Goal: Task Accomplishment & Management: Use online tool/utility

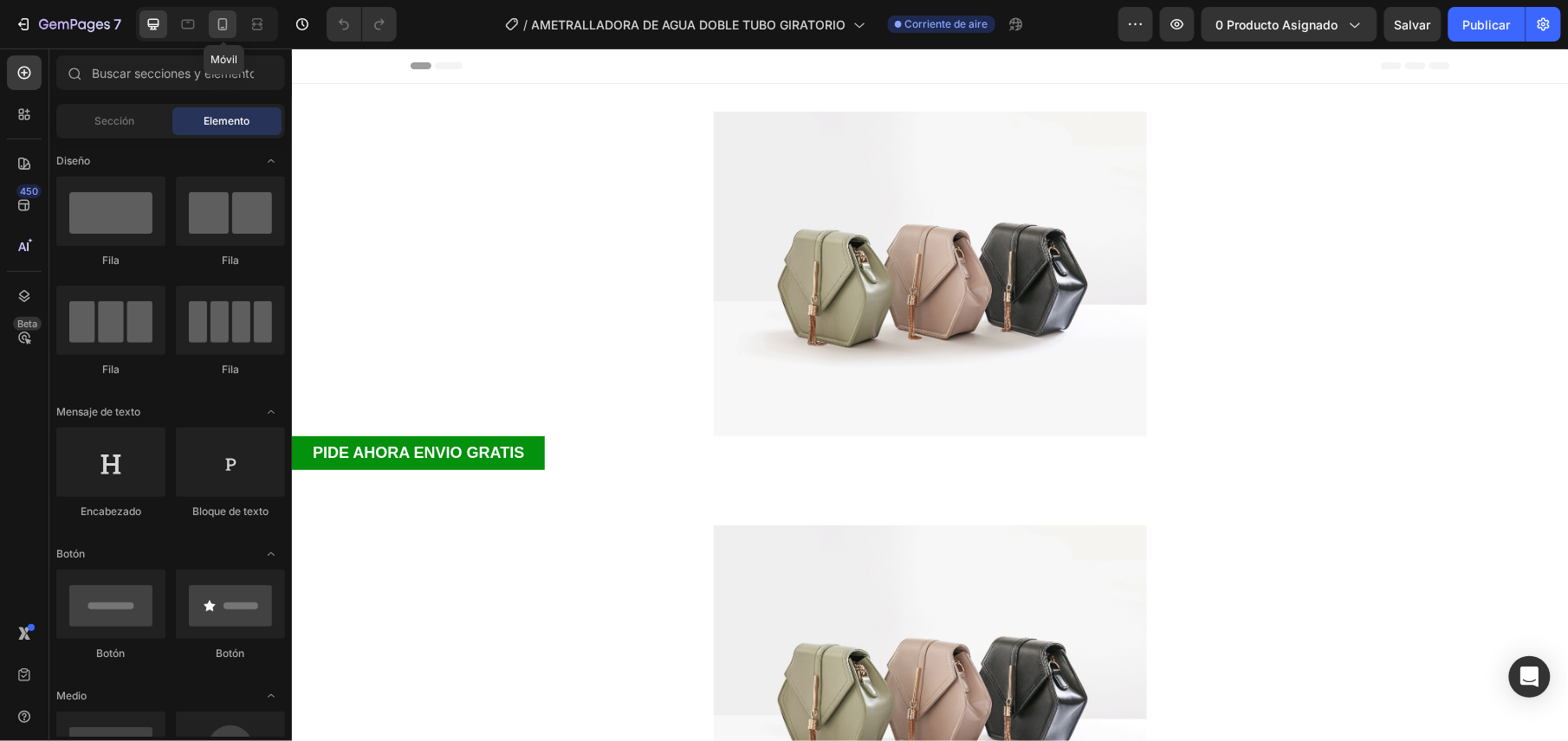
click at [223, 16] on icon at bounding box center [223, 25] width 18 height 18
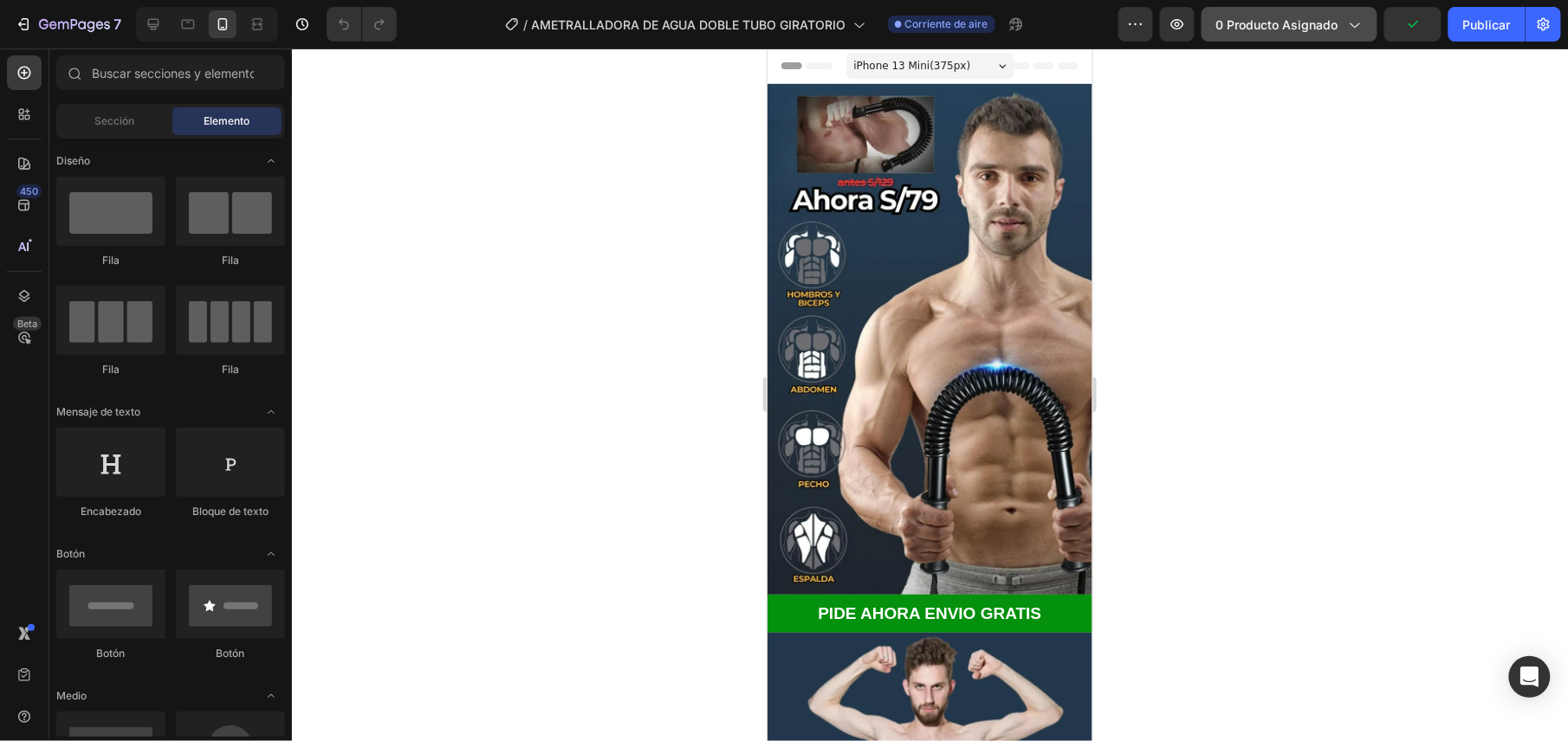
click at [1337, 29] on span "0 producto asignado" at bounding box center [1277, 25] width 122 height 19
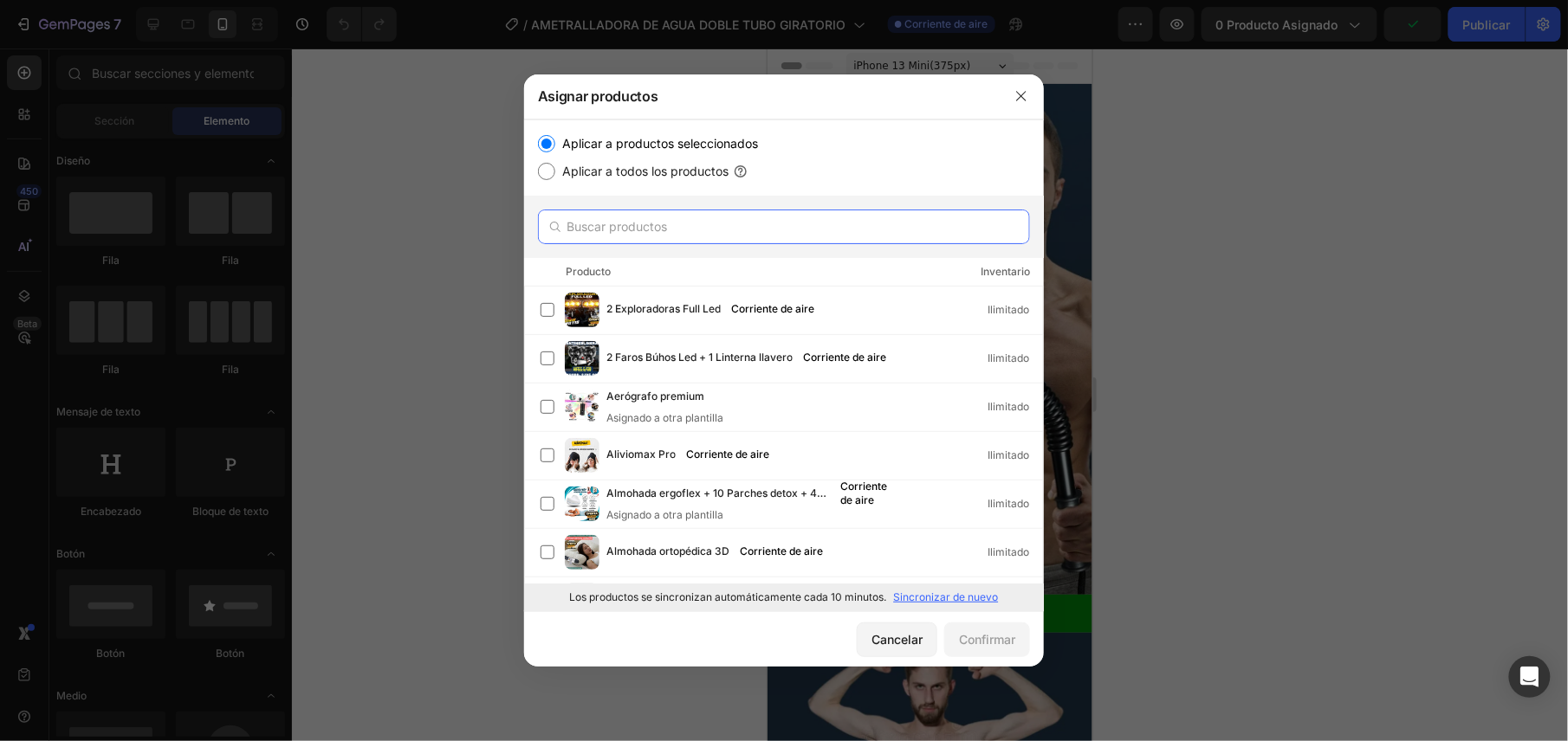
click at [684, 227] on input "text" at bounding box center [784, 227] width 492 height 34
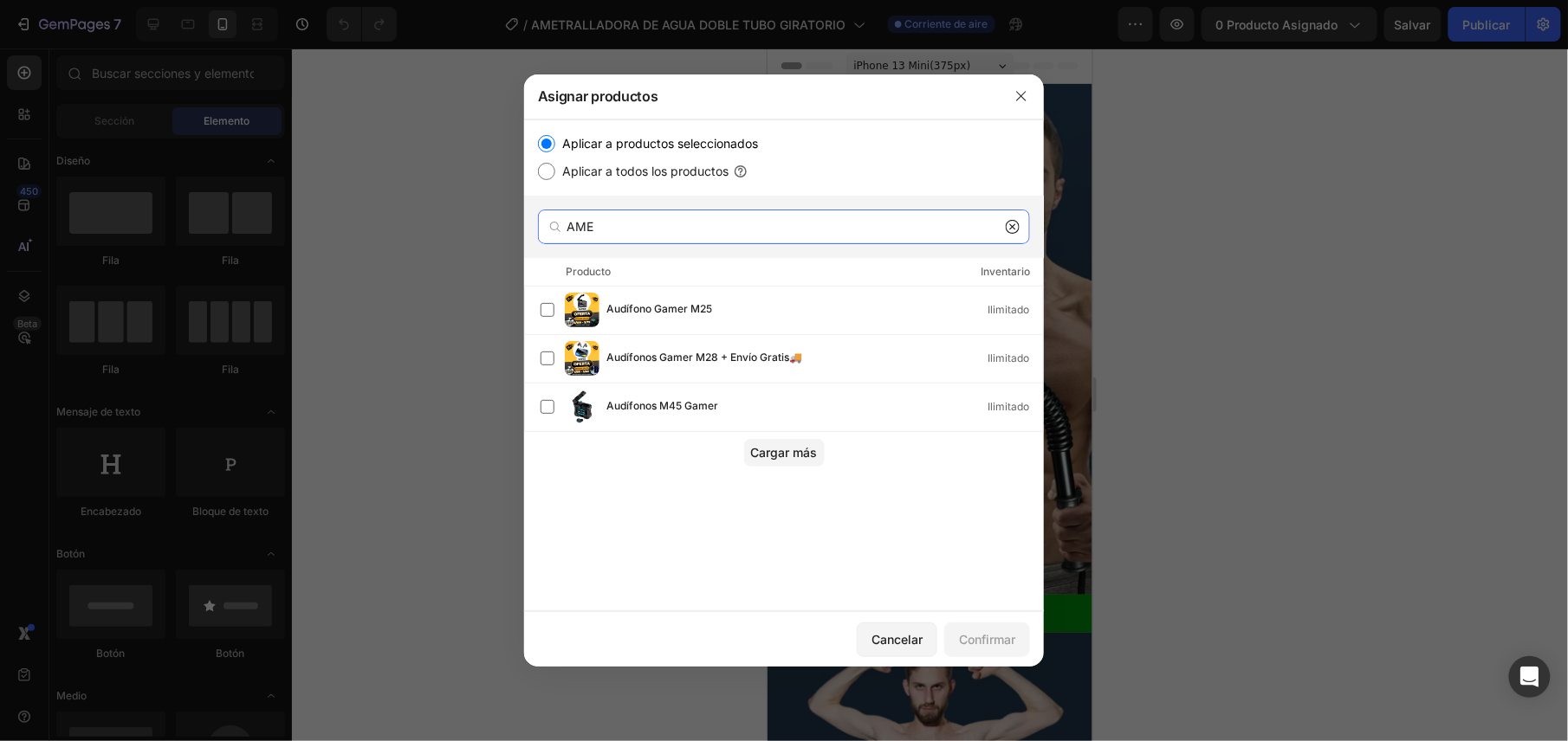
click at [1010, 215] on input "AME" at bounding box center [784, 227] width 492 height 34
click at [1012, 217] on input "AME" at bounding box center [784, 227] width 492 height 34
type input "AME"
click at [1010, 224] on icon at bounding box center [1013, 227] width 6 height 6
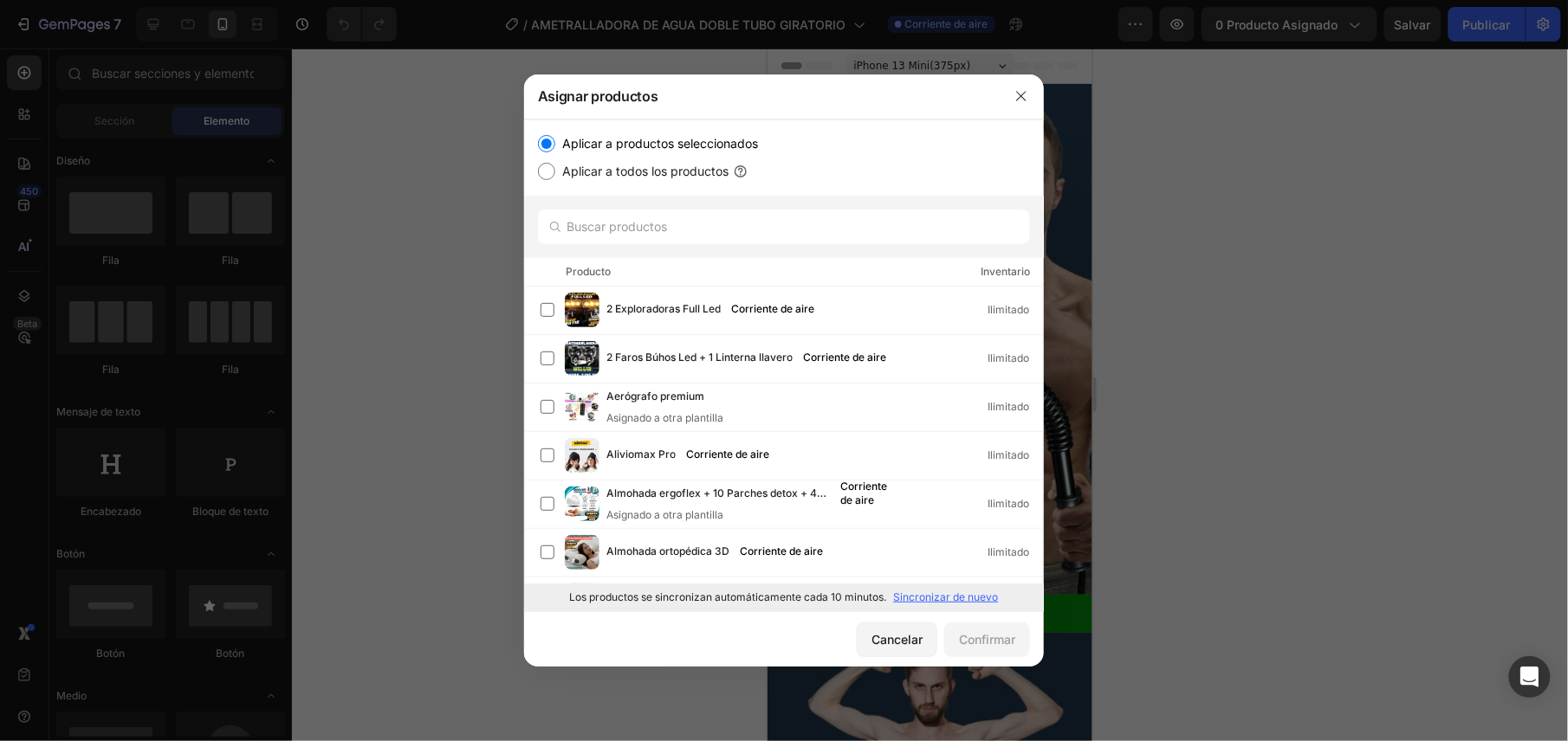
click at [440, 114] on div at bounding box center [784, 370] width 1568 height 741
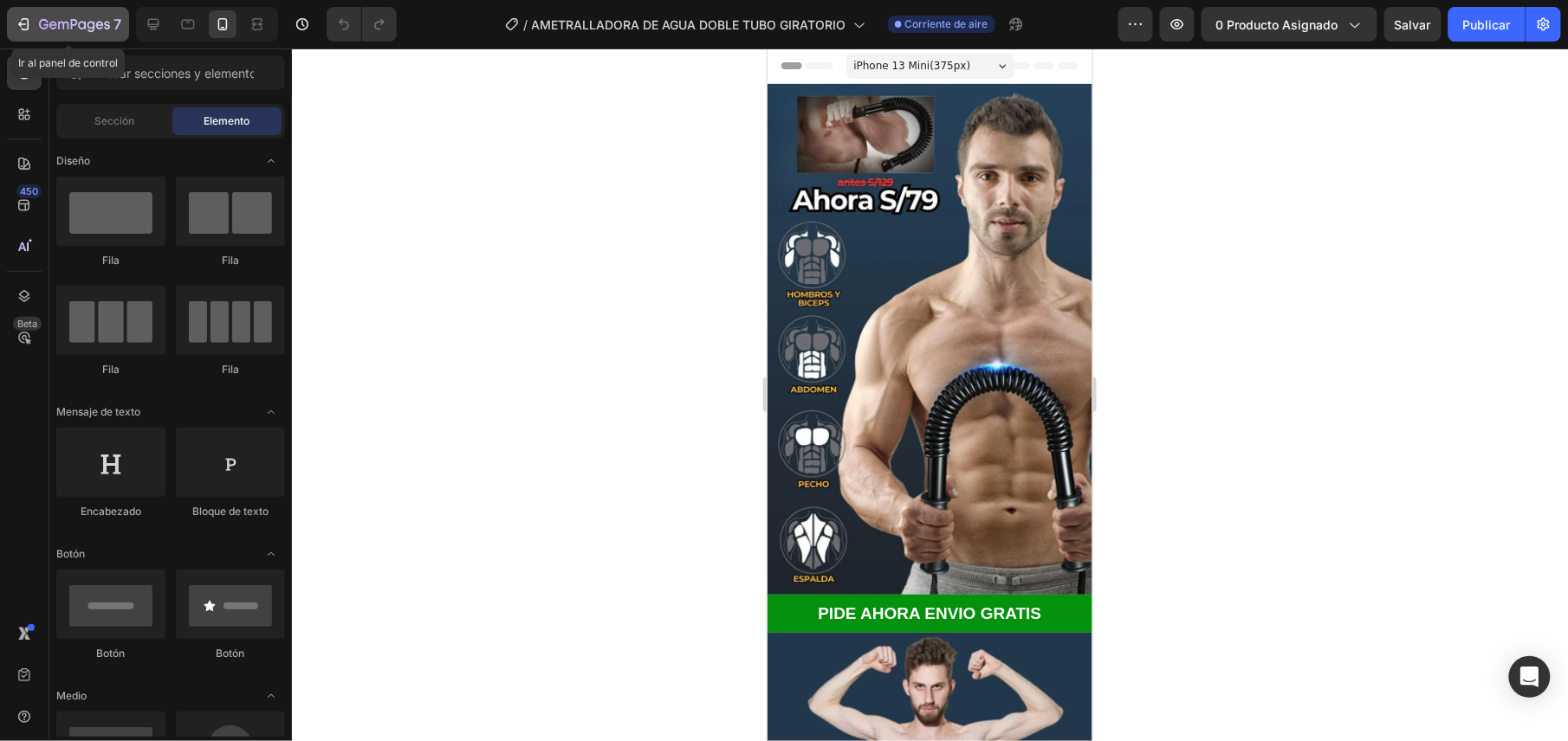
click at [99, 19] on icon "button" at bounding box center [75, 26] width 71 height 15
